Goal: Transaction & Acquisition: Purchase product/service

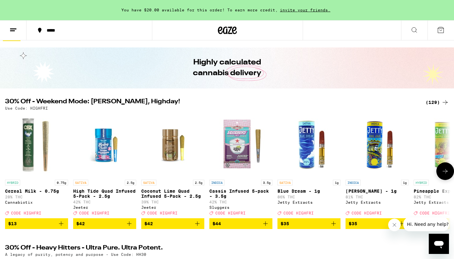
scroll to position [15, 0]
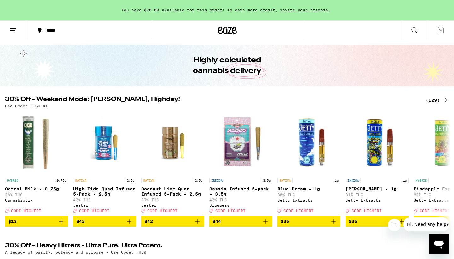
click at [433, 99] on div "(129)" at bounding box center [437, 100] width 23 height 8
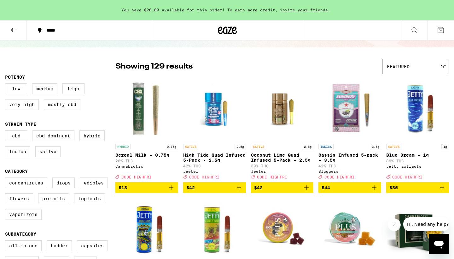
scroll to position [35, 0]
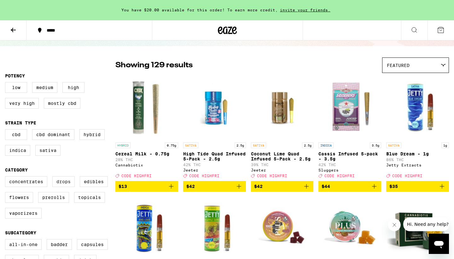
click at [68, 185] on label "Drops" at bounding box center [63, 181] width 22 height 11
click at [7, 177] on input "Drops" at bounding box center [6, 177] width 0 height 0
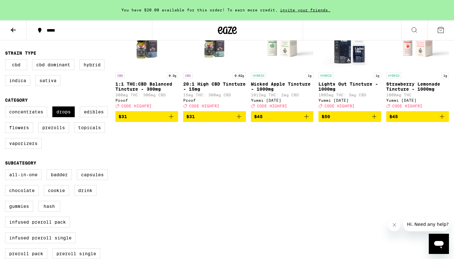
scroll to position [107, 0]
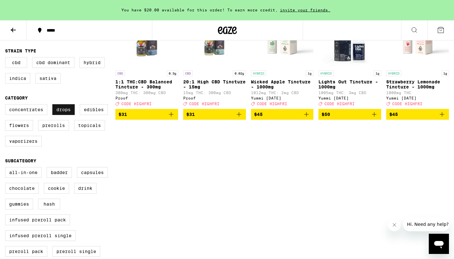
click at [67, 113] on label "Drops" at bounding box center [63, 109] width 22 height 11
click at [7, 105] on input "Drops" at bounding box center [6, 105] width 0 height 0
checkbox input "false"
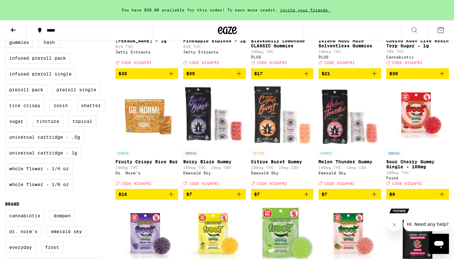
scroll to position [273, 0]
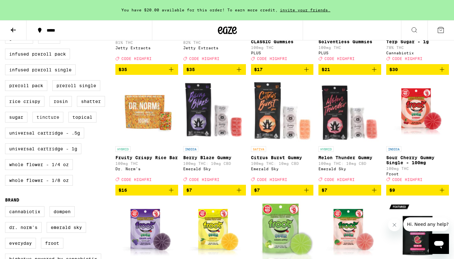
click at [51, 122] on label "Tincture" at bounding box center [48, 117] width 31 height 11
click at [7, 3] on input "Tincture" at bounding box center [6, 2] width 0 height 0
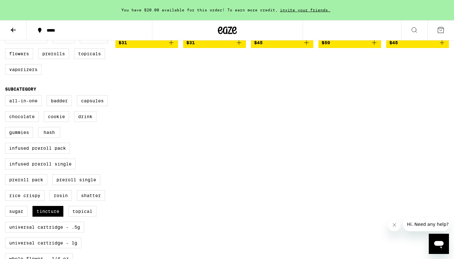
scroll to position [180, 0]
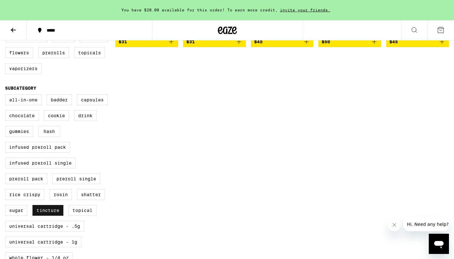
click at [50, 216] on label "Tincture" at bounding box center [48, 210] width 31 height 11
click at [7, 96] on input "Tincture" at bounding box center [6, 95] width 0 height 0
checkbox input "false"
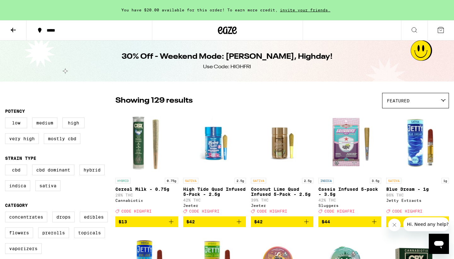
click at [16, 33] on icon at bounding box center [13, 30] width 8 height 8
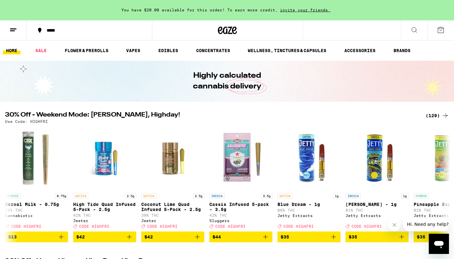
click at [413, 28] on icon at bounding box center [415, 30] width 8 height 8
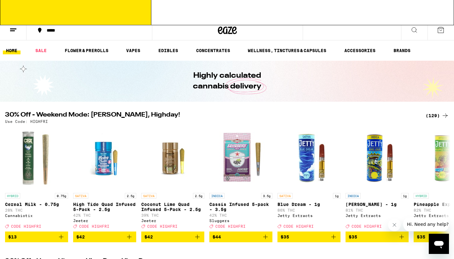
drag, startPoint x: 413, startPoint y: 28, endPoint x: 316, endPoint y: 82, distance: 110.6
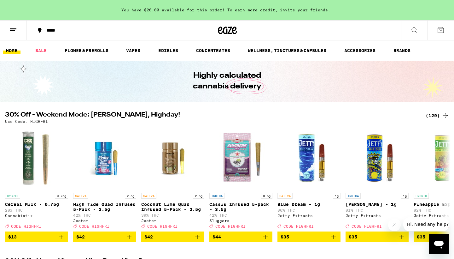
click at [412, 28] on icon at bounding box center [415, 30] width 8 height 8
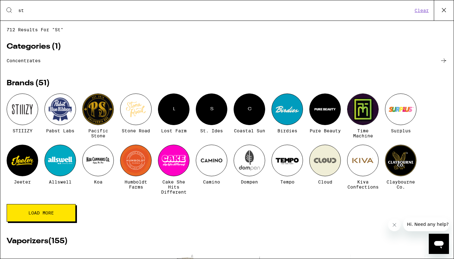
type input "st"
click at [212, 111] on div "S" at bounding box center [212, 109] width 32 height 32
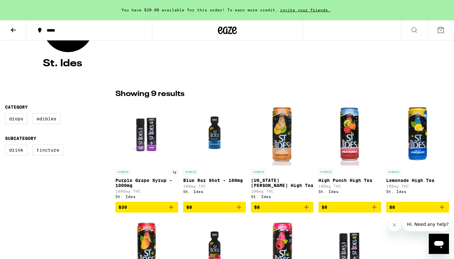
scroll to position [103, 0]
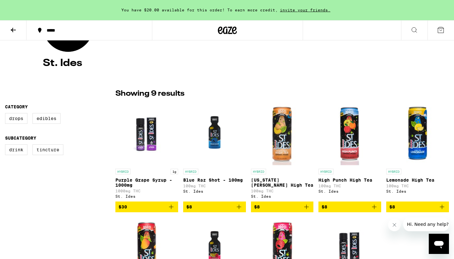
click at [150, 132] on img "Open page for Purple Grape Syrup - 1000mg from St. Ides" at bounding box center [147, 133] width 63 height 63
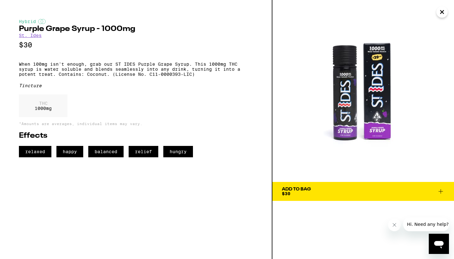
click at [443, 190] on icon at bounding box center [441, 191] width 8 height 8
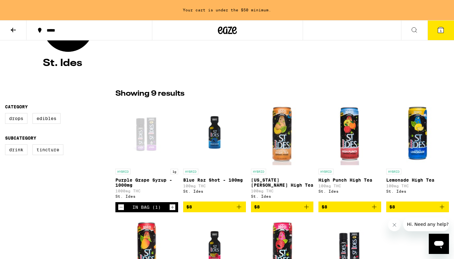
click at [170, 210] on icon "Increment" at bounding box center [173, 207] width 6 height 8
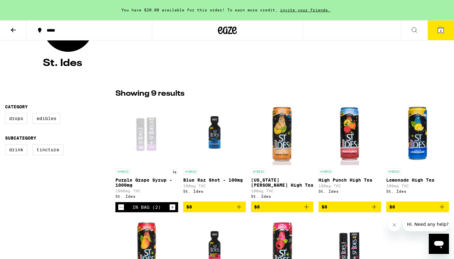
click at [170, 210] on icon "Increment" at bounding box center [173, 207] width 6 height 8
click at [447, 26] on button "3" at bounding box center [441, 31] width 27 height 20
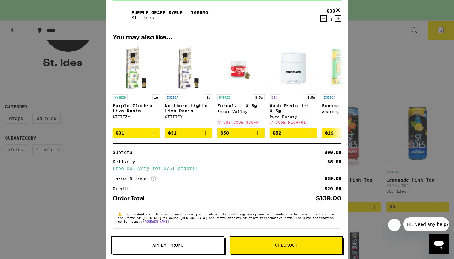
scroll to position [41, 0]
click at [205, 238] on button "Apply Promo" at bounding box center [167, 245] width 113 height 18
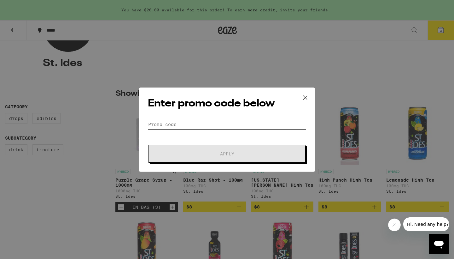
click at [218, 120] on input "Promo Code" at bounding box center [227, 124] width 158 height 9
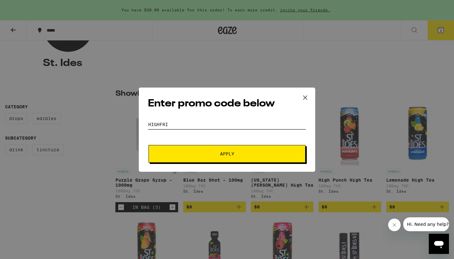
type input "highfri"
click at [227, 153] on button "Apply" at bounding box center [227, 154] width 157 height 18
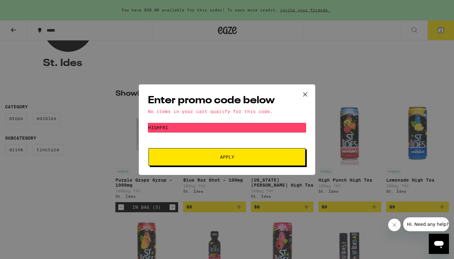
click at [308, 92] on icon at bounding box center [305, 94] width 9 height 9
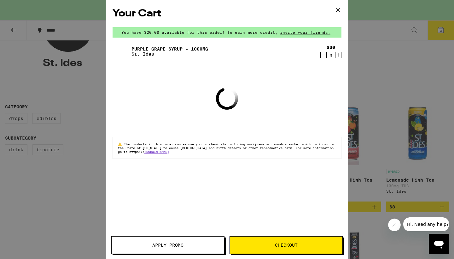
click at [324, 56] on icon "Decrement" at bounding box center [324, 55] width 6 height 8
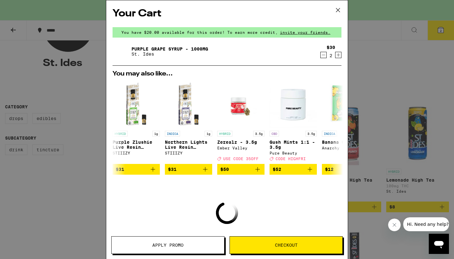
click at [324, 56] on icon "Decrement" at bounding box center [324, 55] width 6 height 8
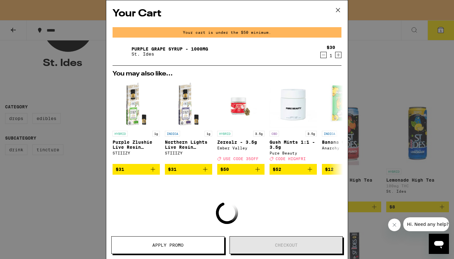
click at [324, 56] on icon "Decrement" at bounding box center [324, 55] width 6 height 8
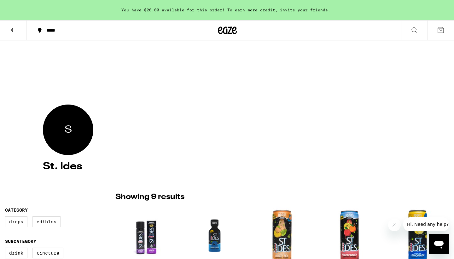
click at [5, 31] on button at bounding box center [13, 31] width 27 height 20
